Goal: Check status

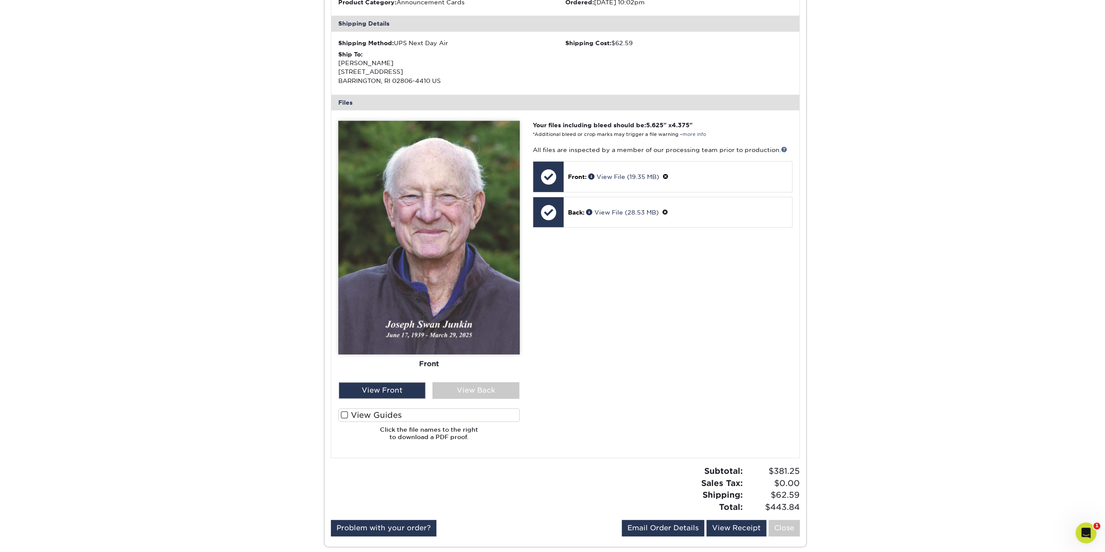
click at [222, 172] on div "Active Orders Account Overview Contact Information Change Password Address Book…" at bounding box center [552, 196] width 1105 height 745
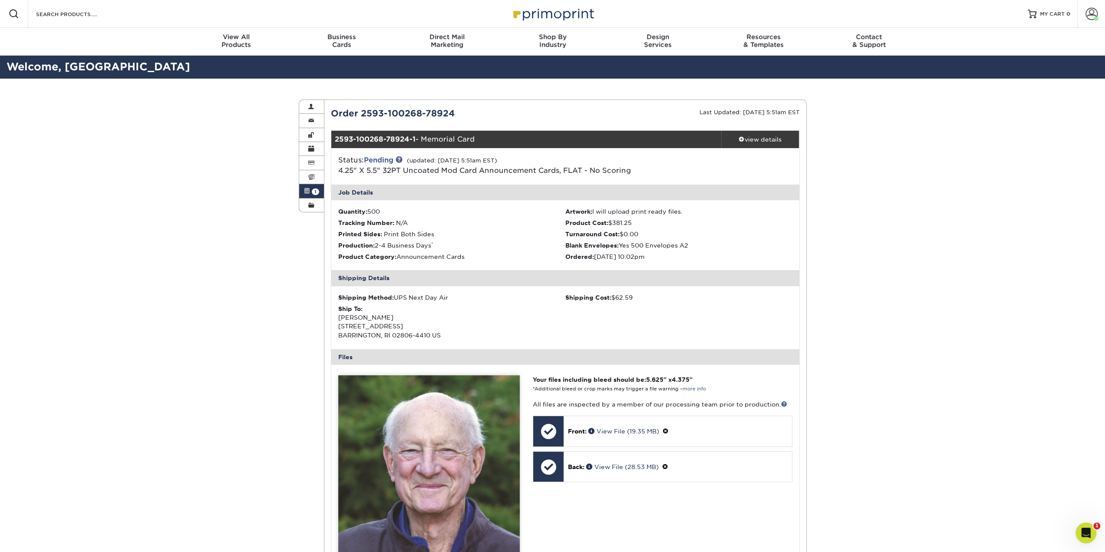
click at [533, 12] on img at bounding box center [553, 13] width 87 height 19
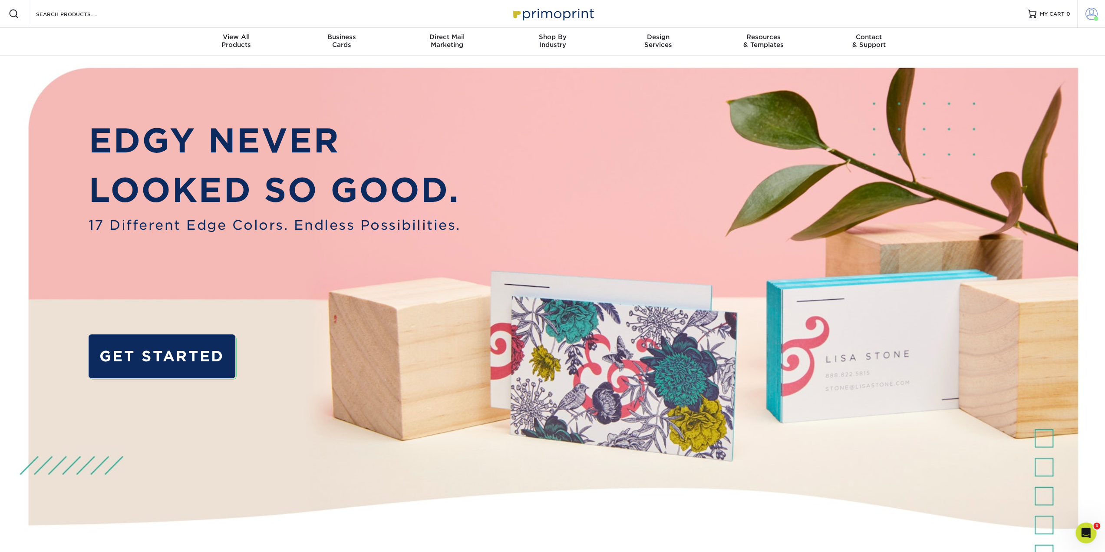
click at [1088, 7] on link "Account" at bounding box center [1092, 14] width 28 height 28
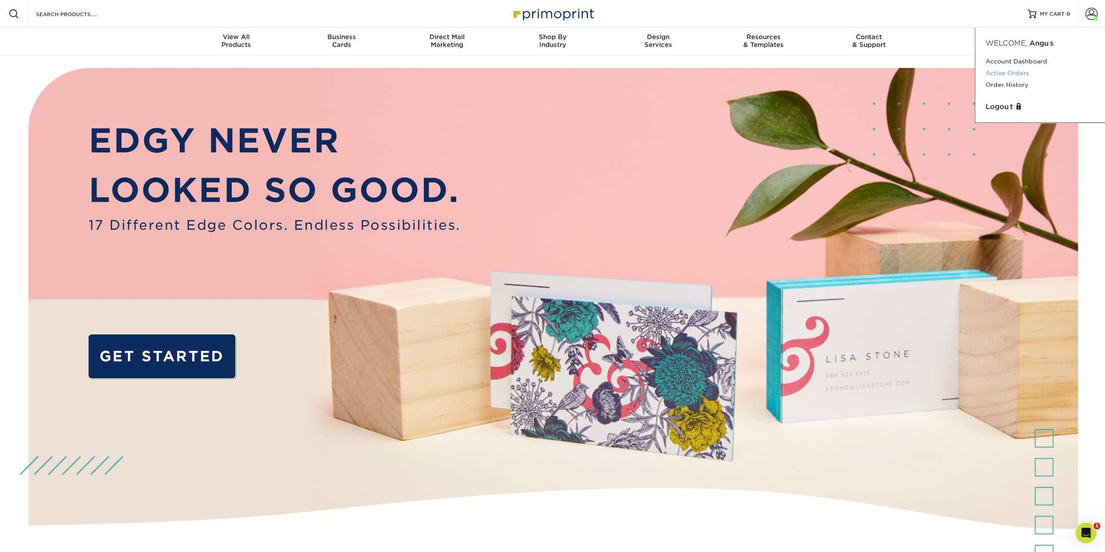
click at [1013, 74] on link "Active Orders" at bounding box center [1040, 73] width 109 height 12
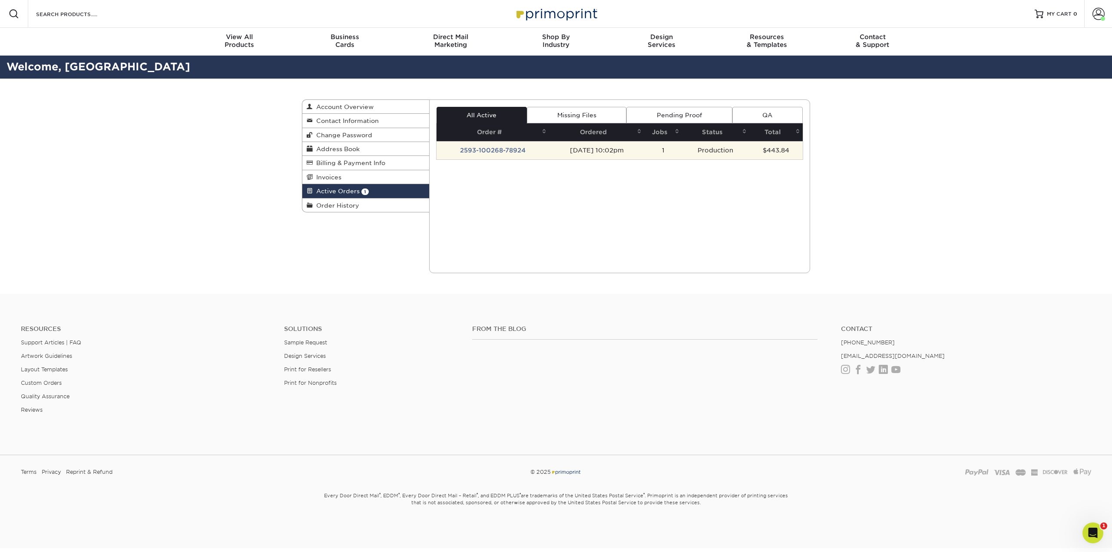
click at [470, 144] on td "2593-100268-78924" at bounding box center [493, 150] width 113 height 18
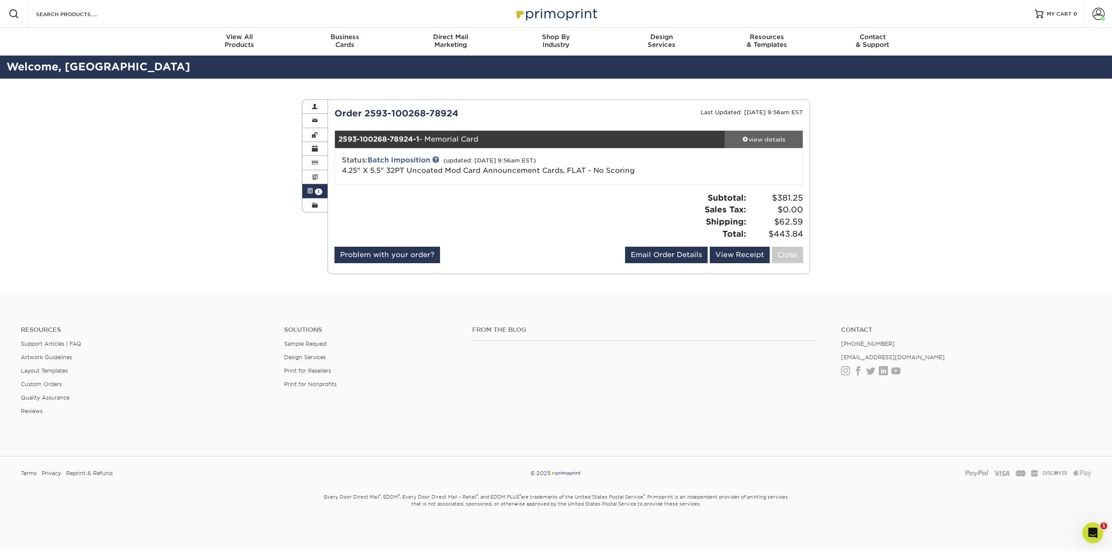
click at [758, 135] on div "view details" at bounding box center [764, 139] width 78 height 9
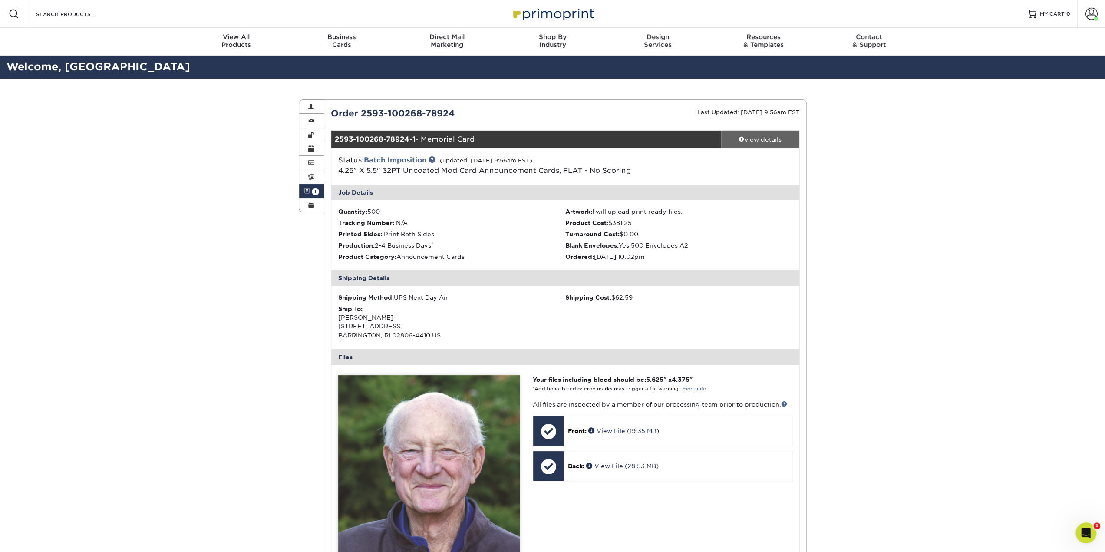
click at [770, 139] on div "view details" at bounding box center [761, 139] width 78 height 9
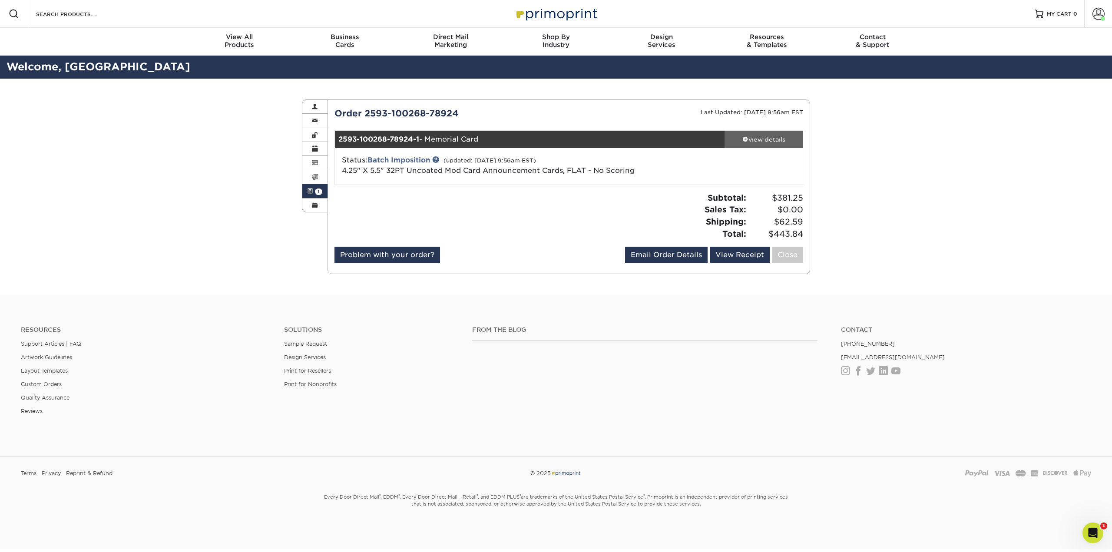
click at [758, 139] on div "view details" at bounding box center [764, 139] width 78 height 9
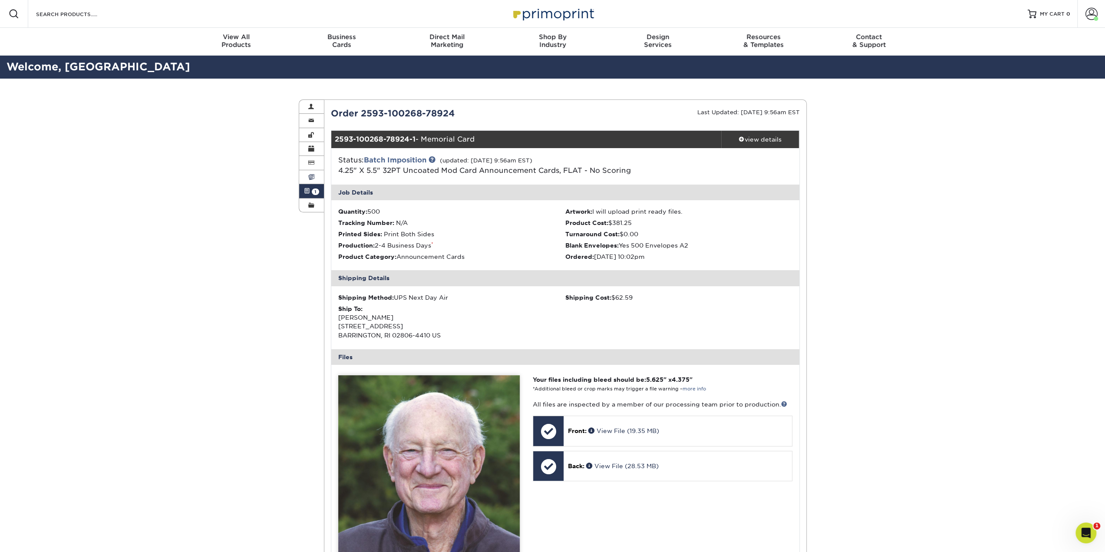
click at [308, 175] on span at bounding box center [311, 177] width 6 height 7
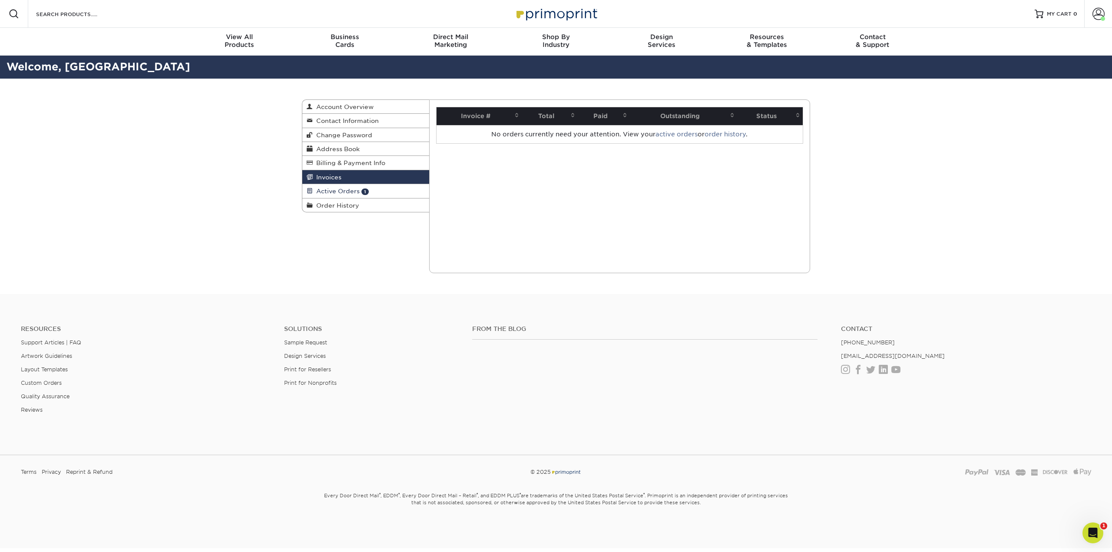
click at [322, 189] on span "Active Orders" at bounding box center [336, 191] width 47 height 7
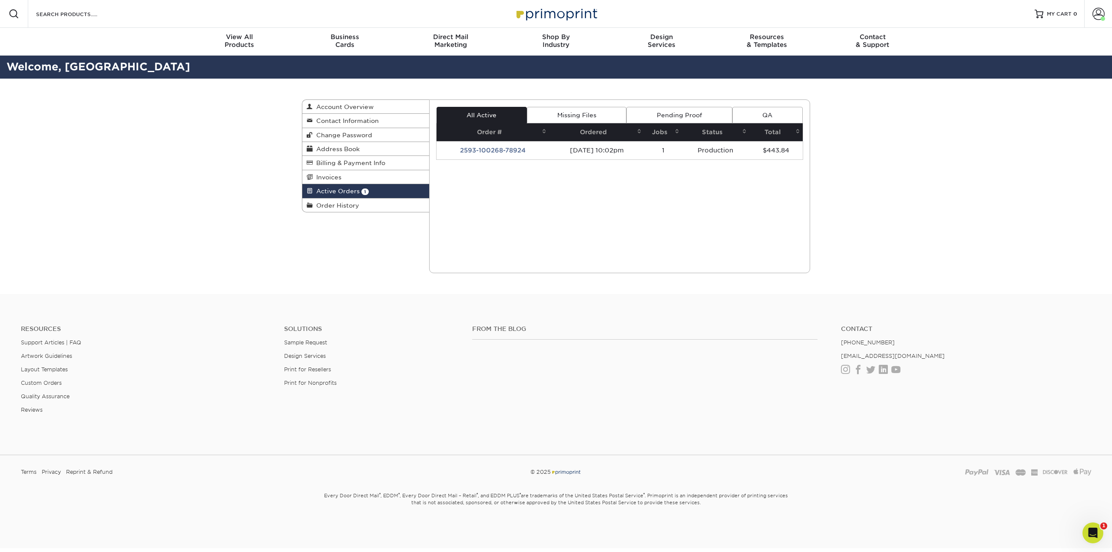
click at [655, 116] on link "Pending Proof" at bounding box center [679, 115] width 106 height 17
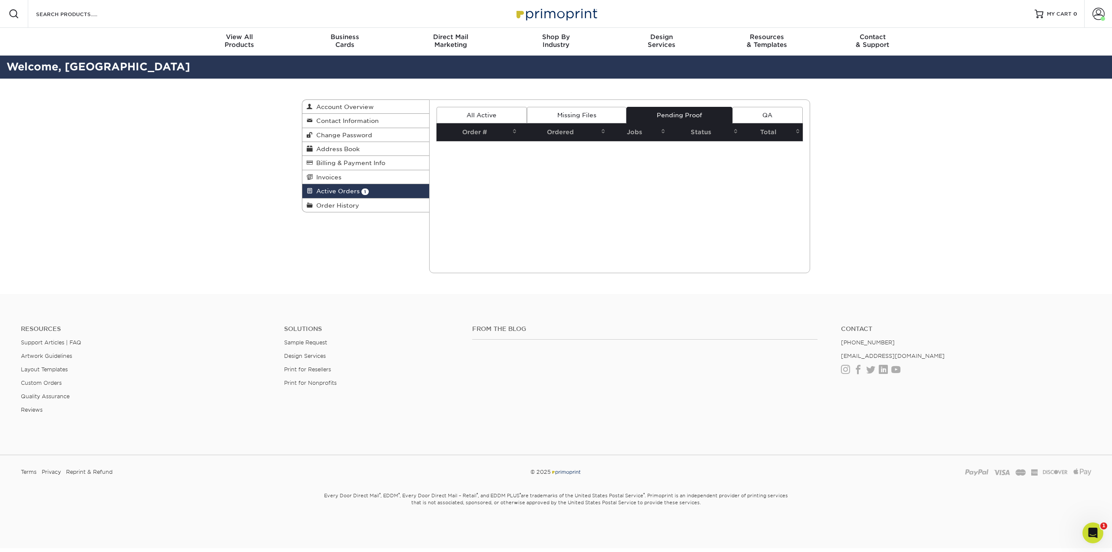
click at [596, 117] on link "Missing Files" at bounding box center [576, 115] width 99 height 17
click at [759, 108] on link "QA" at bounding box center [767, 115] width 70 height 17
click at [484, 110] on link "All Active" at bounding box center [482, 115] width 90 height 17
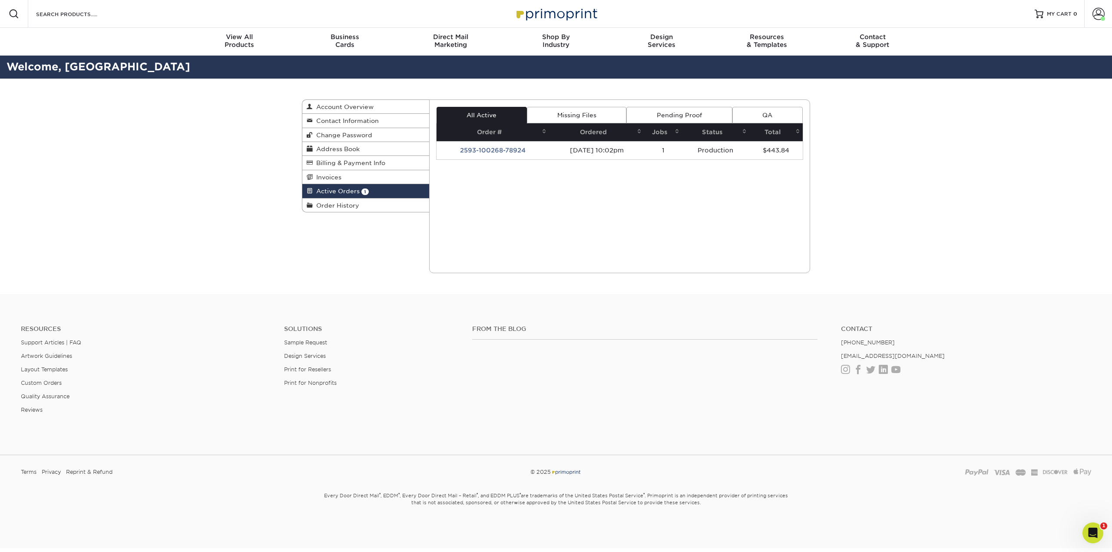
click at [713, 132] on th "Status" at bounding box center [715, 132] width 67 height 18
click at [352, 193] on span "Active Orders" at bounding box center [336, 191] width 47 height 7
click at [479, 153] on td "2593-100268-78924" at bounding box center [493, 150] width 113 height 18
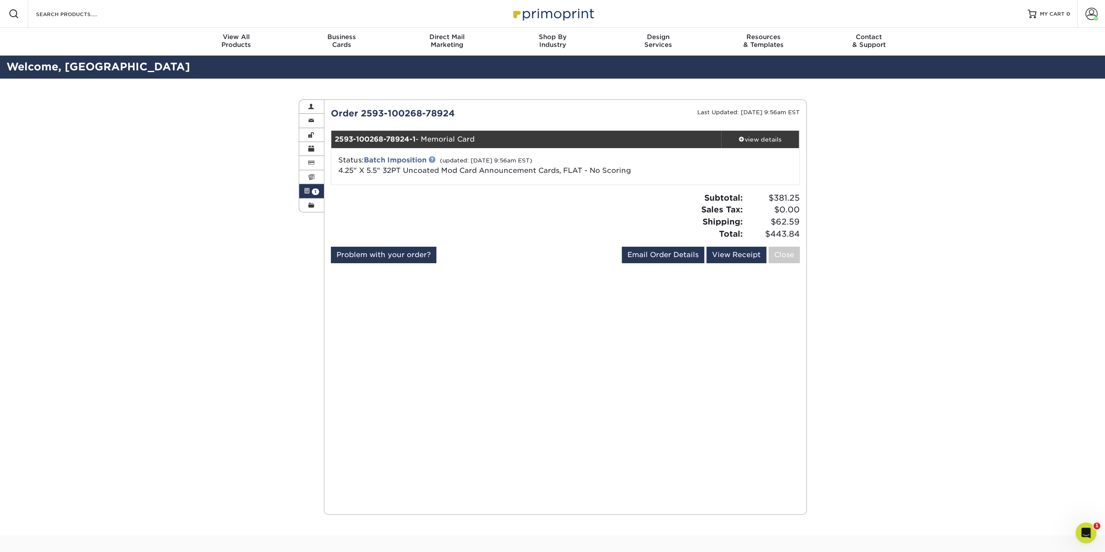
click at [434, 159] on link at bounding box center [432, 159] width 7 height 7
